Goal: Task Accomplishment & Management: Manage account settings

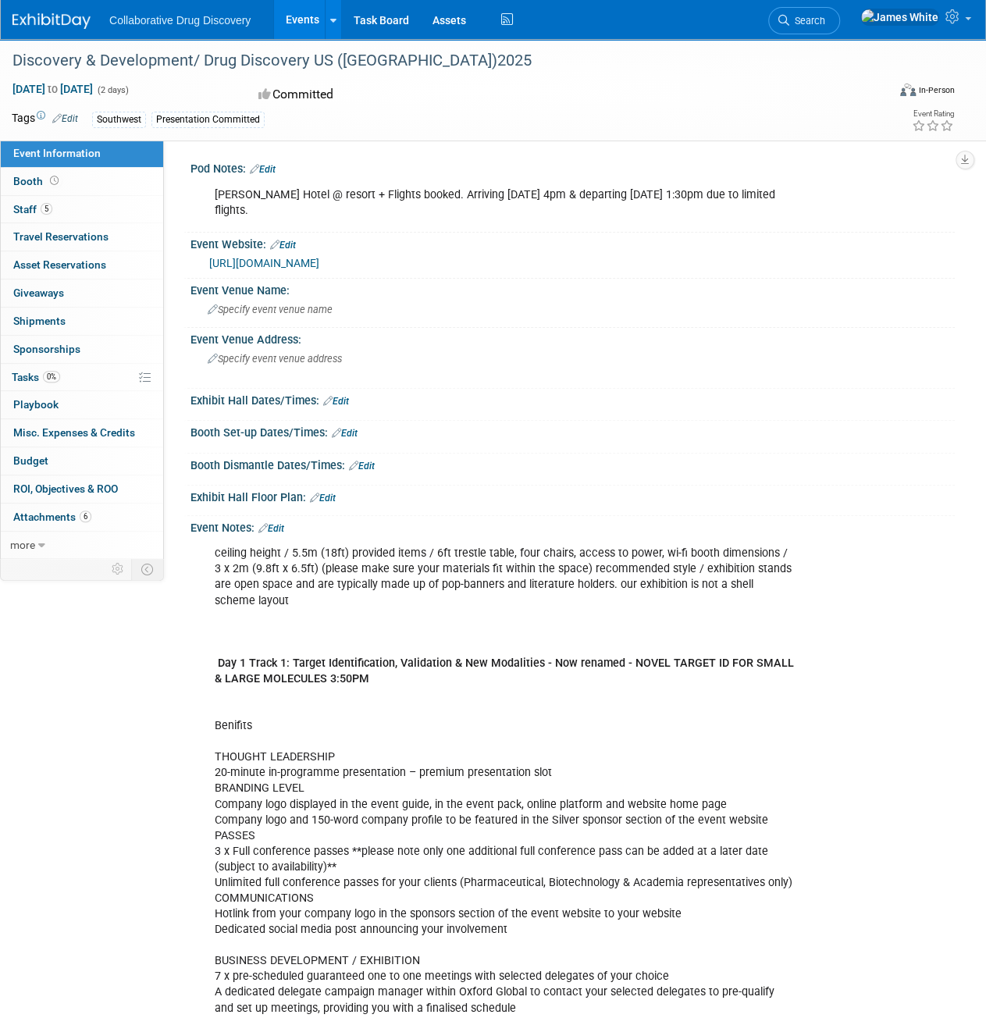
click at [34, 16] on img at bounding box center [51, 21] width 78 height 16
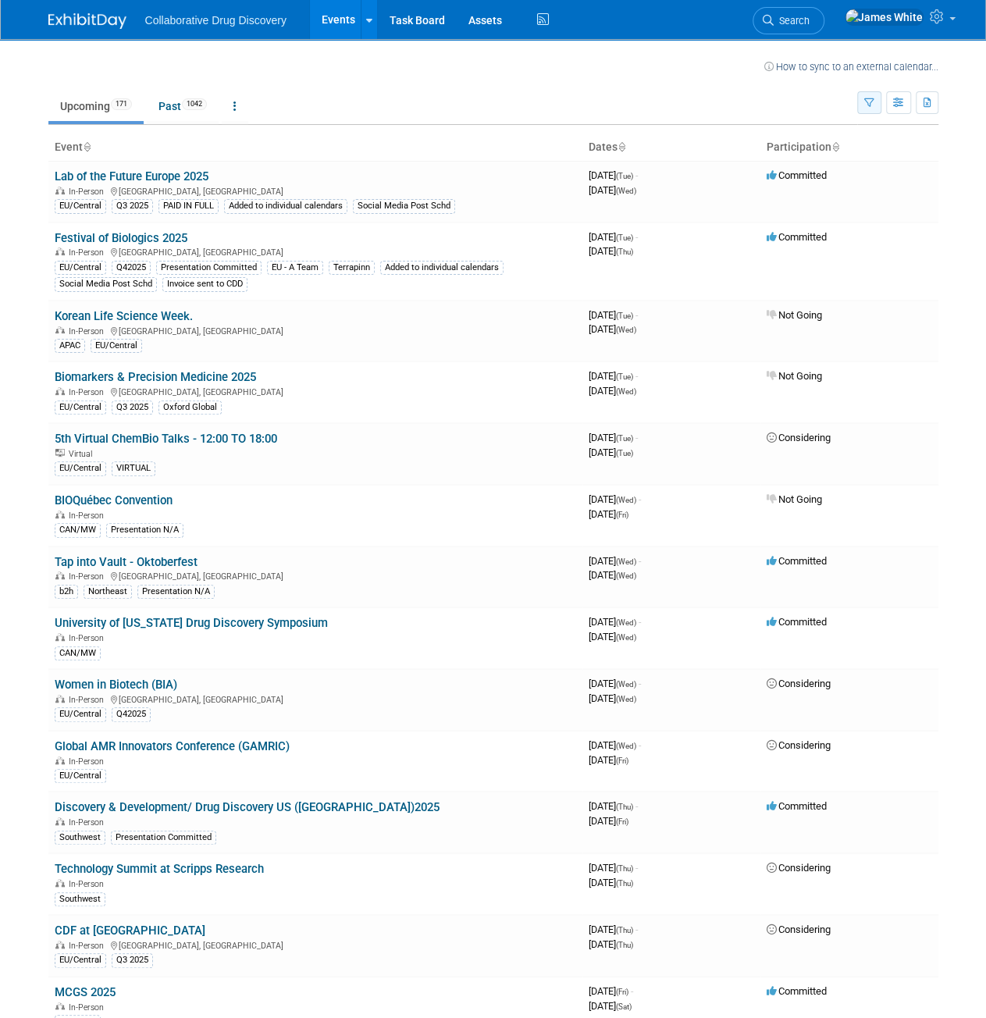
click at [865, 106] on icon "button" at bounding box center [870, 103] width 10 height 10
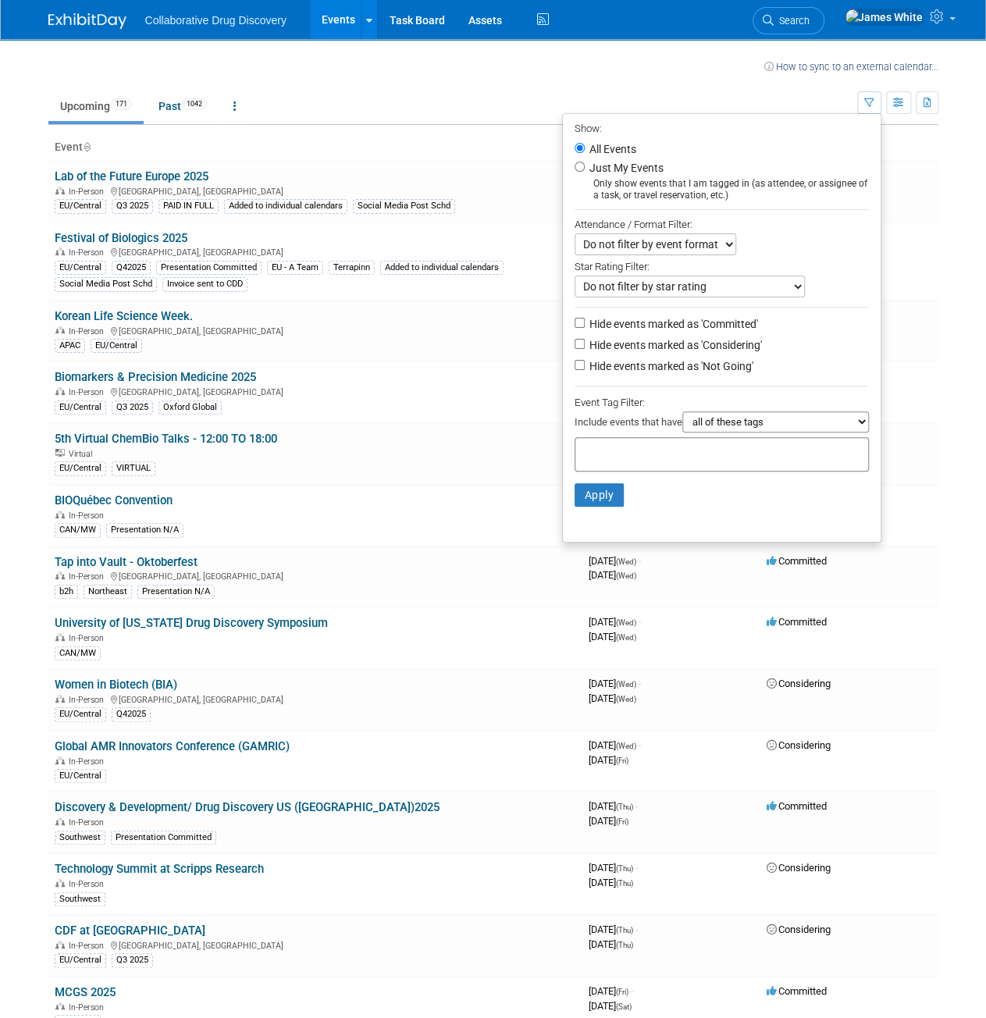
click at [606, 164] on label "Just My Events" at bounding box center [625, 168] width 77 height 16
click at [585, 164] on input "Just My Events" at bounding box center [580, 167] width 10 height 10
radio input "true"
click at [586, 490] on button "Apply" at bounding box center [600, 494] width 50 height 23
